Goal: Task Accomplishment & Management: Manage account settings

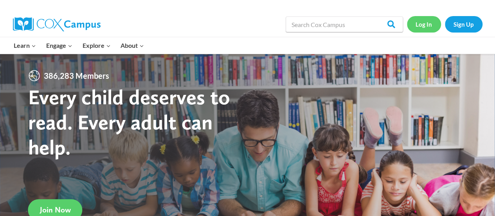
click at [421, 25] on link "Log In" at bounding box center [424, 24] width 34 height 16
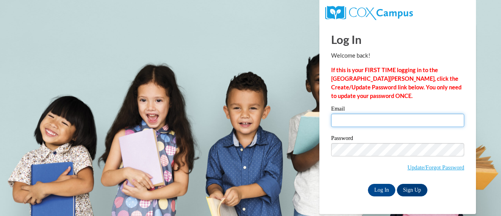
click at [401, 123] on input "Email" at bounding box center [397, 120] width 133 height 13
type input "tanyajones1013@gmail.com"
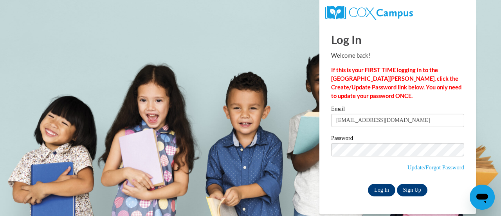
drag, startPoint x: 379, startPoint y: 180, endPoint x: 380, endPoint y: 187, distance: 7.1
click at [379, 181] on div "Email tanyajones1013@gmail.com Password Update/Forgot Password Log In Sign Up OR" at bounding box center [397, 151] width 133 height 90
click at [380, 187] on input "Log In" at bounding box center [381, 190] width 27 height 13
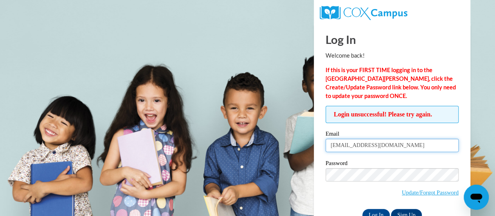
click at [405, 145] on input "tanyajones1013@gmail.com" at bounding box center [392, 145] width 133 height 13
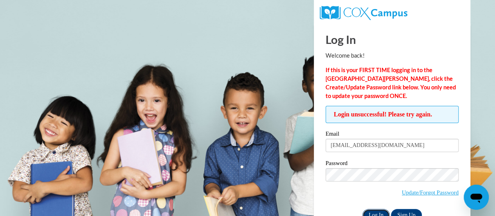
click at [374, 212] on input "Log In" at bounding box center [375, 215] width 27 height 13
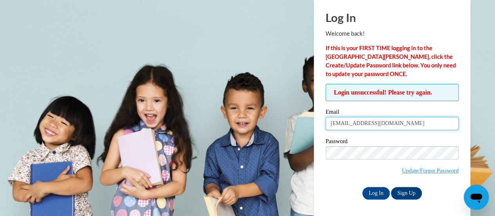
click at [411, 119] on input "[EMAIL_ADDRESS][DOMAIN_NAME]" at bounding box center [392, 123] width 133 height 13
click at [438, 193] on div "Log In Sign Up" at bounding box center [392, 193] width 133 height 13
drag, startPoint x: 402, startPoint y: 122, endPoint x: 247, endPoint y: 128, distance: 155.1
click at [247, 128] on body "Log In Welcome back! If this is your FIRST TIME logging in to the NEW Cox Campu…" at bounding box center [247, 86] width 495 height 216
type input "tjones@chattco.org"
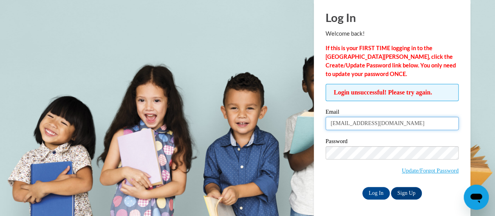
click at [362, 187] on input "Log In" at bounding box center [375, 193] width 27 height 13
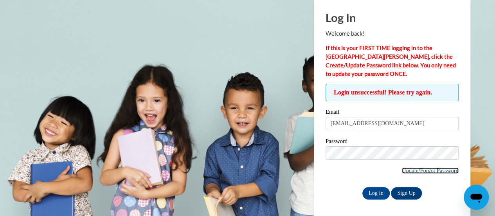
click at [421, 173] on link "Update/Forgot Password" at bounding box center [430, 170] width 57 height 6
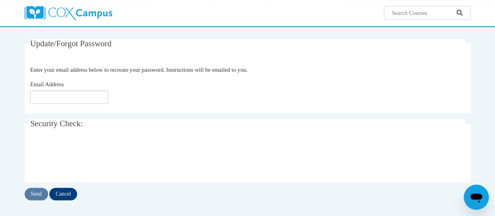
scroll to position [39, 0]
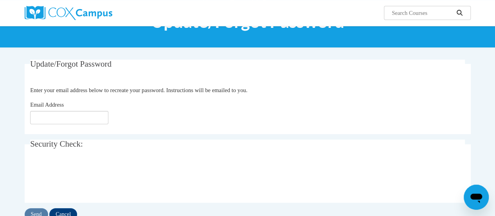
click at [67, 132] on fieldset "Update/Forgot Password Please enter your email address Enter your email address…" at bounding box center [248, 96] width 446 height 74
click at [67, 115] on input "Email Address" at bounding box center [69, 117] width 78 height 13
type input "tjones@chattco..org"
click button "Refresh captcha" at bounding box center [0, 0] width 0 height 0
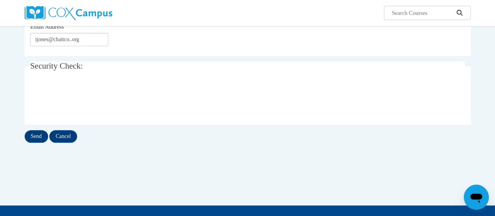
scroll to position [117, 0]
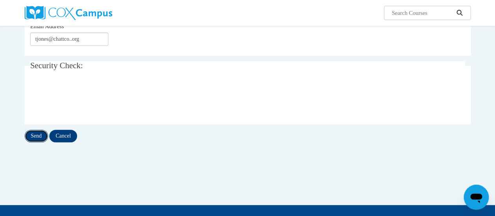
drag, startPoint x: 42, startPoint y: 136, endPoint x: 38, endPoint y: 133, distance: 5.0
click at [42, 137] on input "Send" at bounding box center [36, 136] width 23 height 13
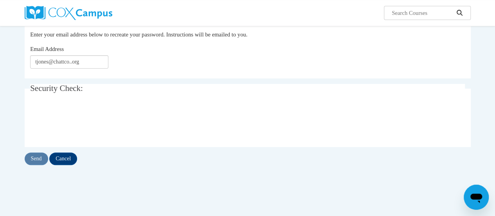
scroll to position [117, 0]
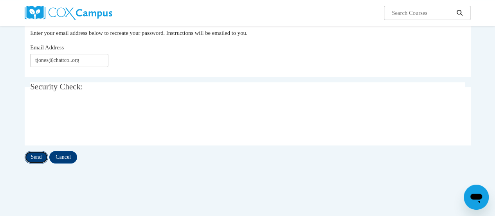
click at [33, 157] on input "Send" at bounding box center [36, 157] width 23 height 13
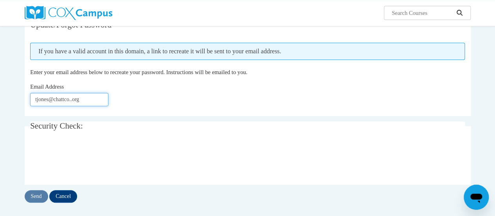
click at [85, 97] on input "tjones@chattco..org" at bounding box center [69, 99] width 78 height 13
click at [76, 101] on input "tjones@chattco..org" at bounding box center [69, 99] width 78 height 13
type input "[EMAIL_ADDRESS][DOMAIN_NAME]"
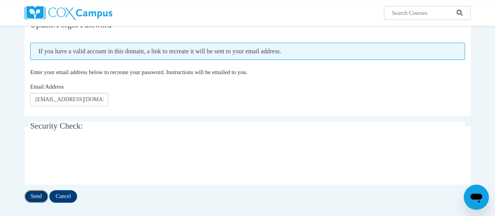
click at [37, 195] on input "Send" at bounding box center [36, 196] width 23 height 13
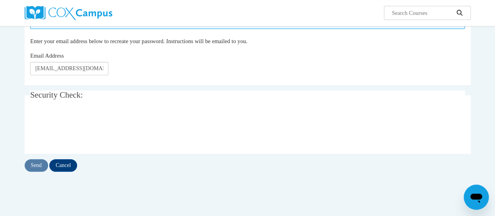
scroll to position [117, 0]
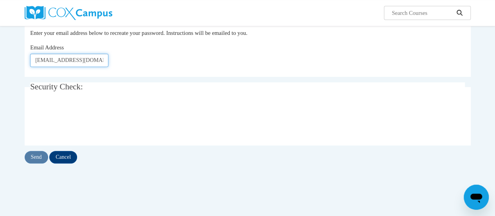
click at [86, 59] on input "tjones@chattco.org" at bounding box center [69, 60] width 78 height 13
type input "tanyajones1013@gmail.com"
click at [35, 156] on input "Send" at bounding box center [36, 157] width 23 height 13
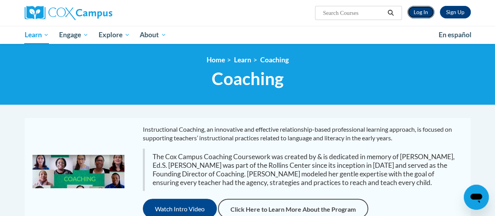
click at [427, 11] on link "Log In" at bounding box center [420, 12] width 27 height 13
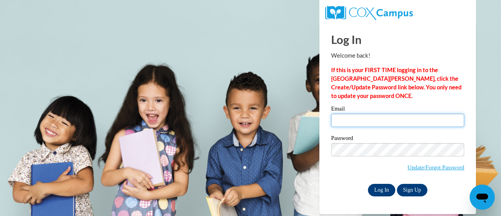
type input "[EMAIL_ADDRESS][DOMAIN_NAME]"
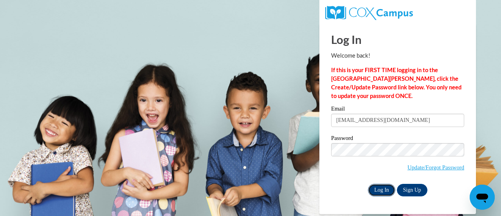
click at [385, 189] on input "Log In" at bounding box center [381, 190] width 27 height 13
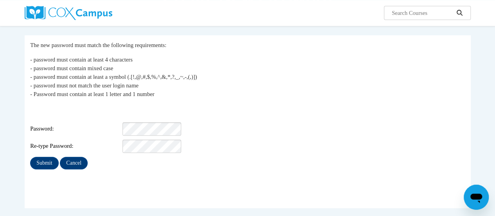
scroll to position [117, 0]
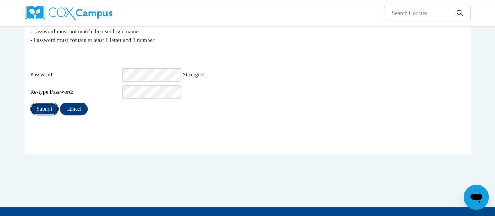
click at [41, 106] on input "Submit" at bounding box center [44, 109] width 28 height 13
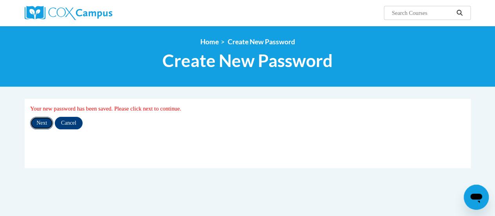
click at [42, 124] on input "Next" at bounding box center [41, 123] width 23 height 13
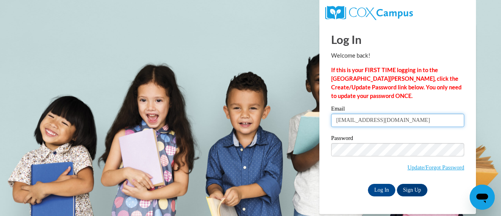
drag, startPoint x: 412, startPoint y: 119, endPoint x: 294, endPoint y: 112, distance: 118.5
click at [294, 112] on body "Log In Welcome back! If this is your FIRST TIME logging in to the [GEOGRAPHIC_D…" at bounding box center [250, 108] width 501 height 216
type input "tjones@chattco.org"
click at [368, 184] on input "Log In" at bounding box center [381, 190] width 27 height 13
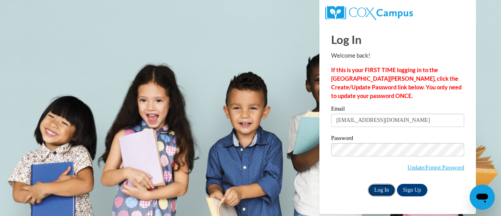
click at [380, 184] on input "Log In" at bounding box center [381, 190] width 27 height 13
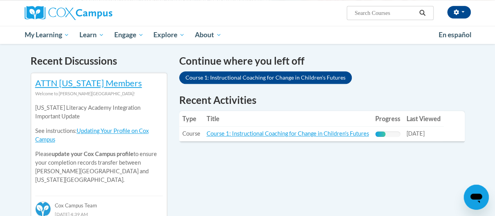
scroll to position [196, 0]
